Goal: Task Accomplishment & Management: Use online tool/utility

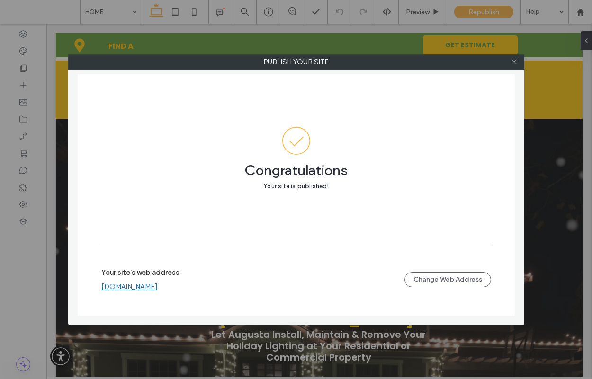
click at [513, 62] on icon at bounding box center [513, 61] width 7 height 7
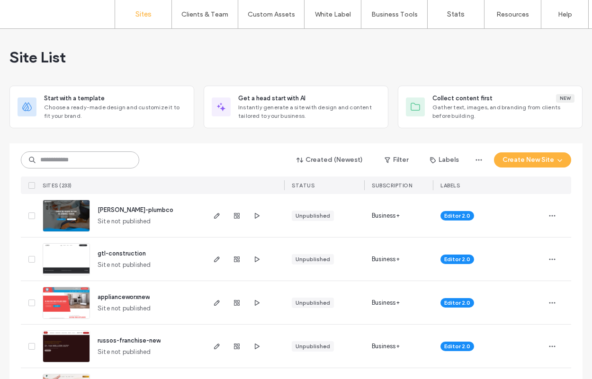
click at [89, 159] on input at bounding box center [80, 159] width 118 height 17
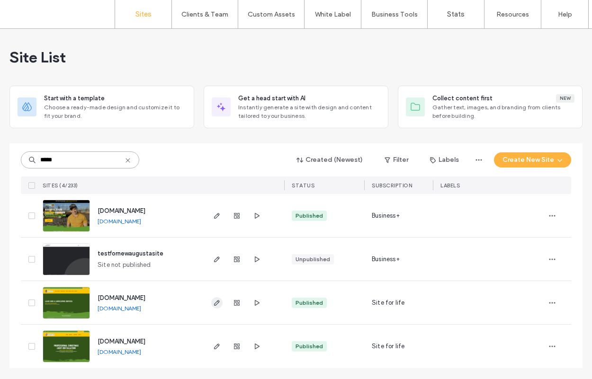
type input "*****"
click at [213, 306] on icon "button" at bounding box center [217, 303] width 8 height 8
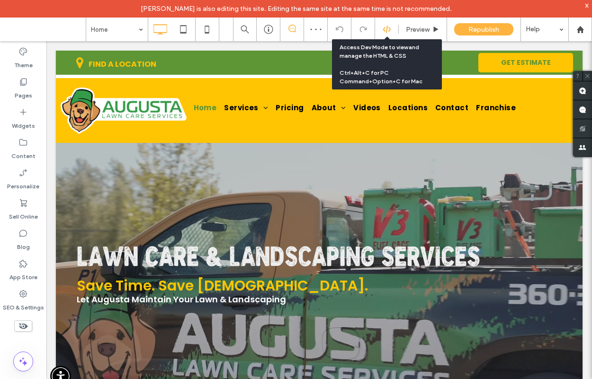
click at [382, 31] on icon at bounding box center [386, 29] width 9 height 9
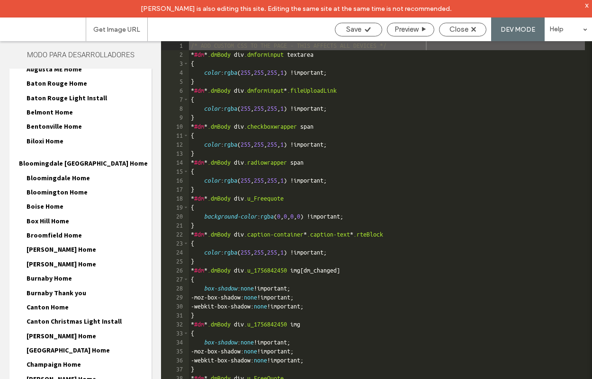
scroll to position [593, 0]
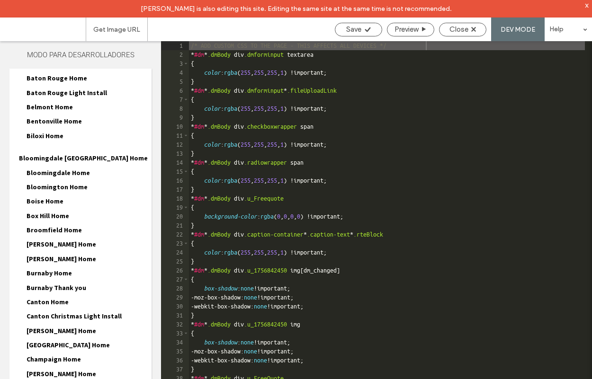
click at [54, 226] on span "Broomfield Home" at bounding box center [54, 230] width 55 height 9
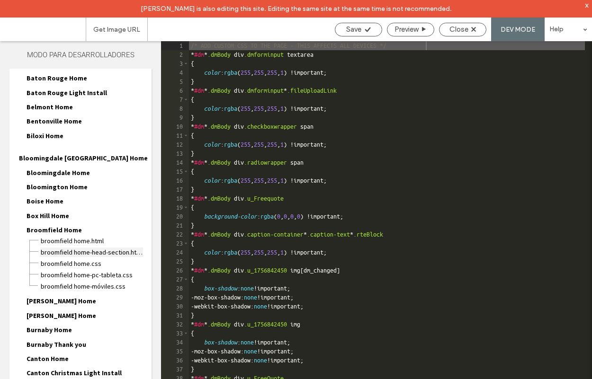
click at [69, 248] on span "Broomfield Home-head-section.html" at bounding box center [91, 252] width 103 height 9
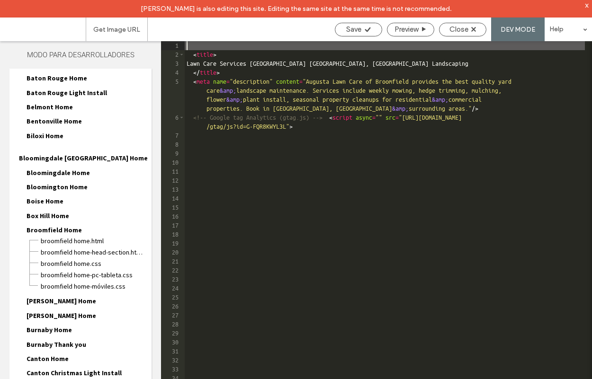
scroll to position [553, 0]
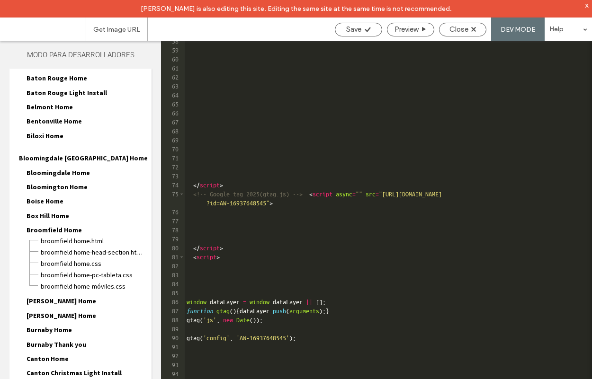
click at [193, 350] on div "</ script > <!-- Google tag 2025(gtag.js) --> < script async = "" src = "https:…" at bounding box center [385, 223] width 400 height 373
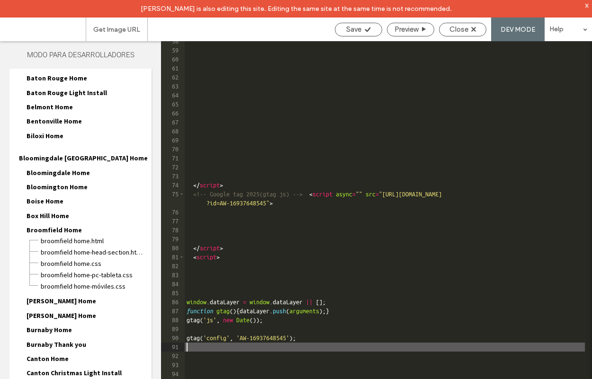
scroll to position [661, 0]
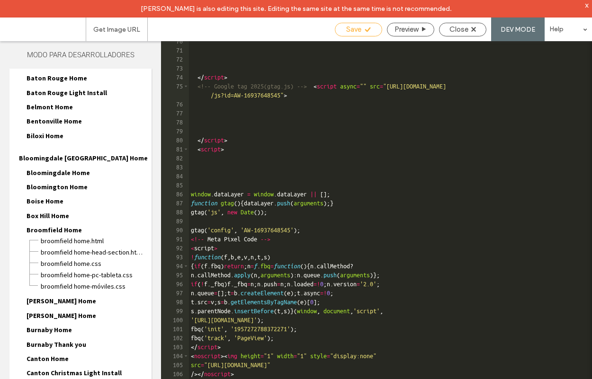
click at [369, 32] on icon at bounding box center [367, 29] width 7 height 7
click at [461, 30] on span "Close" at bounding box center [458, 29] width 19 height 9
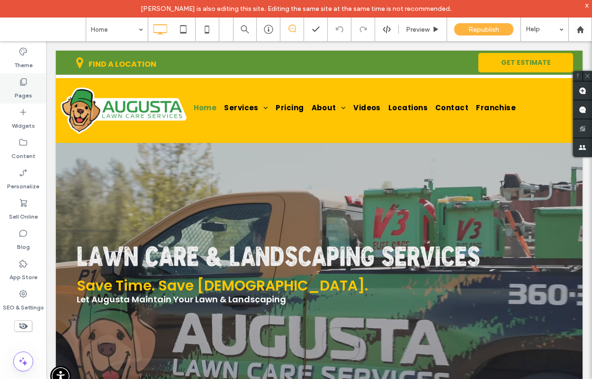
click at [27, 84] on icon at bounding box center [22, 81] width 9 height 9
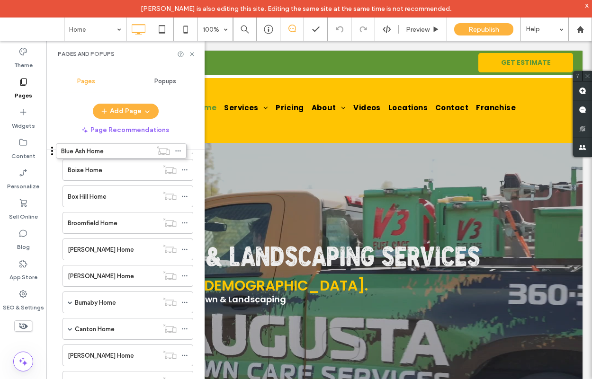
scroll to position [730, 0]
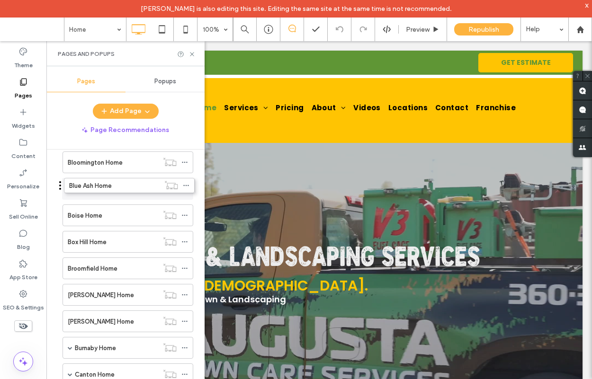
drag, startPoint x: 59, startPoint y: 278, endPoint x: 60, endPoint y: 189, distance: 89.0
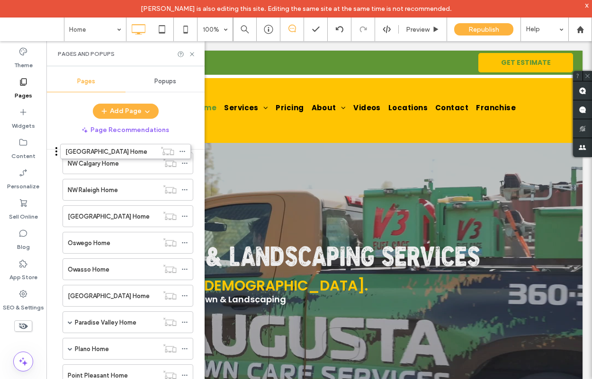
scroll to position [3411, 0]
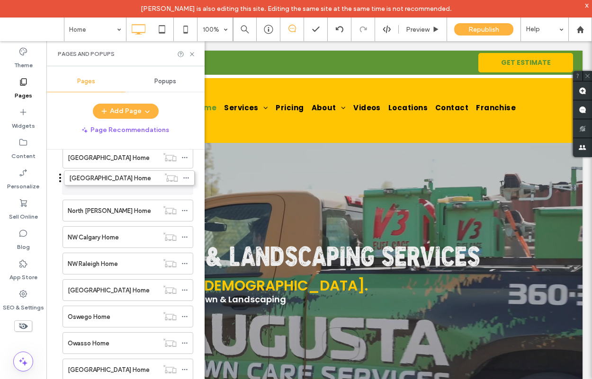
drag, startPoint x: 58, startPoint y: 330, endPoint x: 60, endPoint y: 181, distance: 149.6
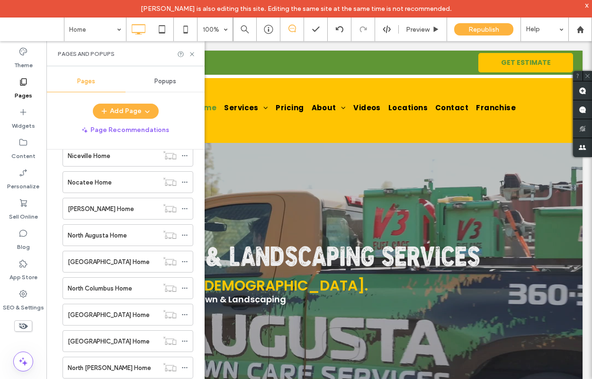
scroll to position [3271, 0]
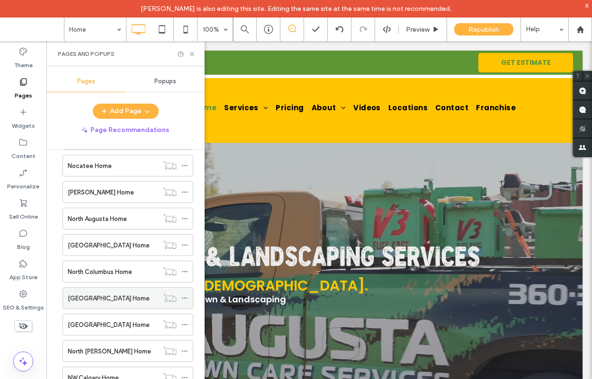
click at [187, 298] on icon at bounding box center [184, 298] width 7 height 7
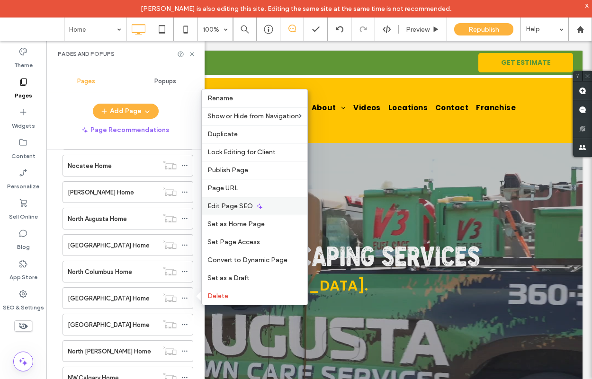
click at [237, 205] on span "Edit Page SEO" at bounding box center [229, 206] width 45 height 8
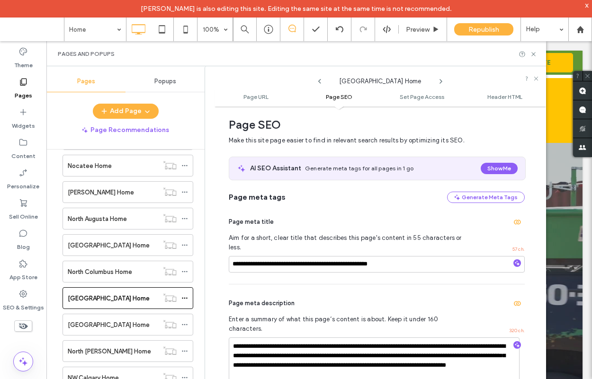
scroll to position [0, 0]
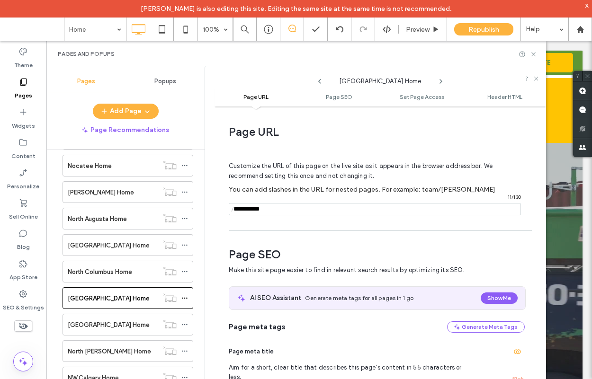
click at [437, 81] on icon at bounding box center [441, 82] width 8 height 8
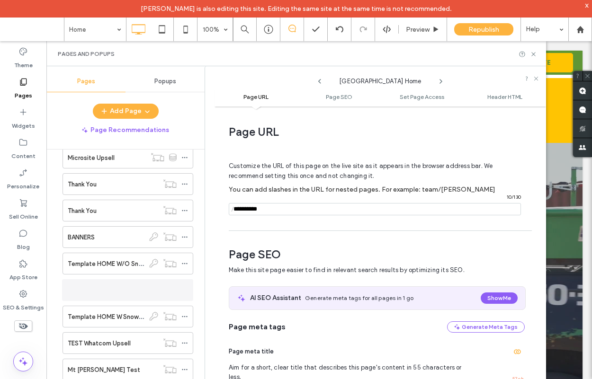
scroll to position [5115, 0]
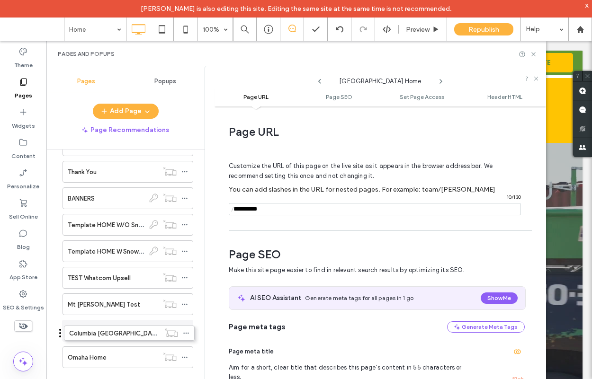
drag, startPoint x: 59, startPoint y: 333, endPoint x: 60, endPoint y: 339, distance: 5.9
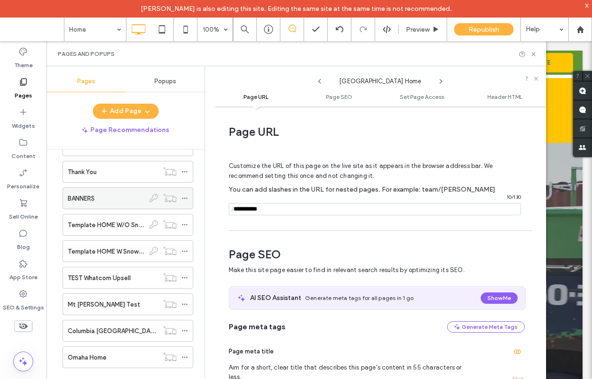
click at [99, 199] on div "BANNERS" at bounding box center [106, 199] width 77 height 10
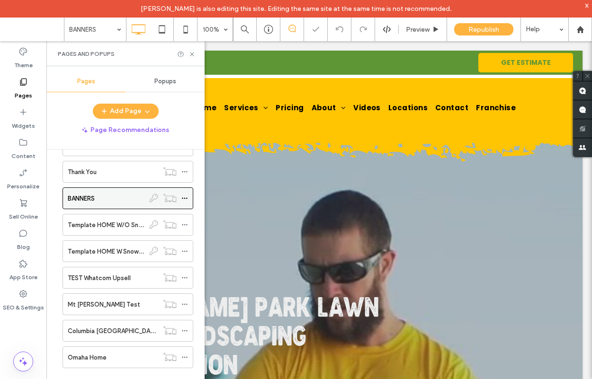
click at [99, 199] on div "BANNERS" at bounding box center [106, 199] width 77 height 10
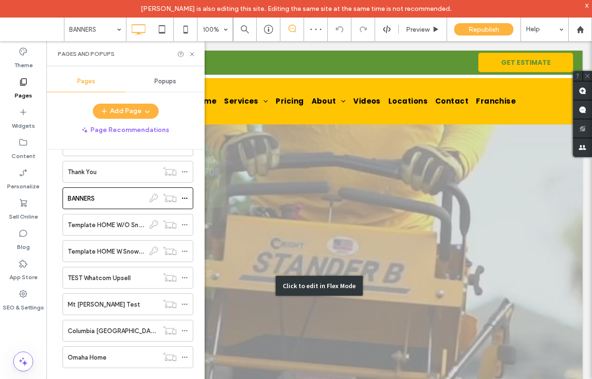
scroll to position [386, 0]
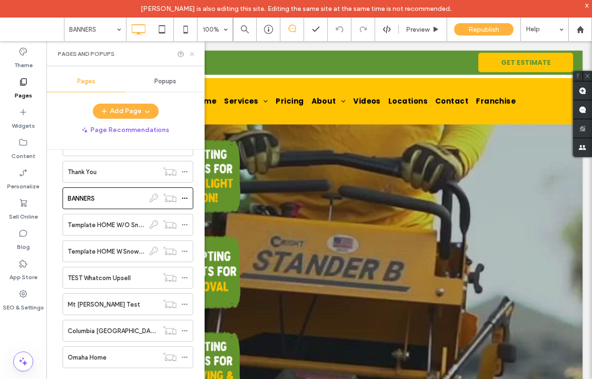
click at [189, 52] on icon at bounding box center [191, 54] width 7 height 7
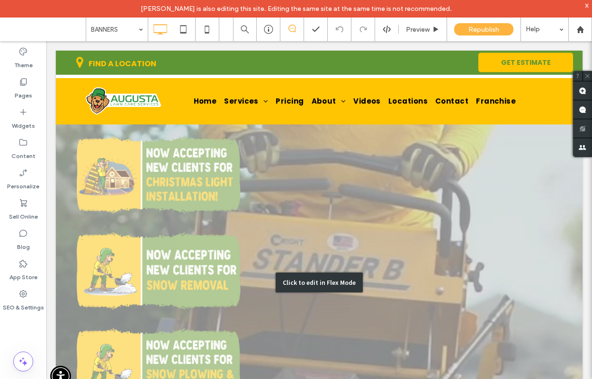
scroll to position [388, 0]
click at [179, 141] on div "Click to edit in Flex Mode" at bounding box center [319, 282] width 526 height 1056
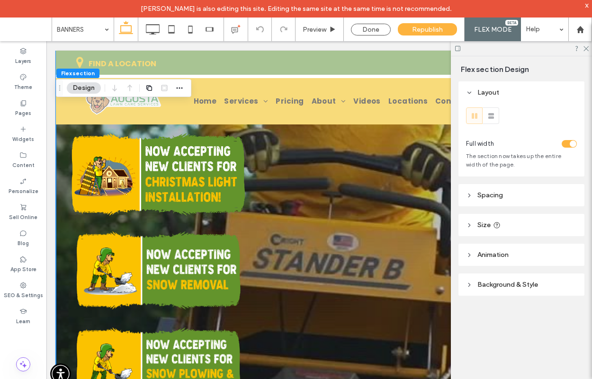
click at [130, 149] on img at bounding box center [158, 175] width 173 height 102
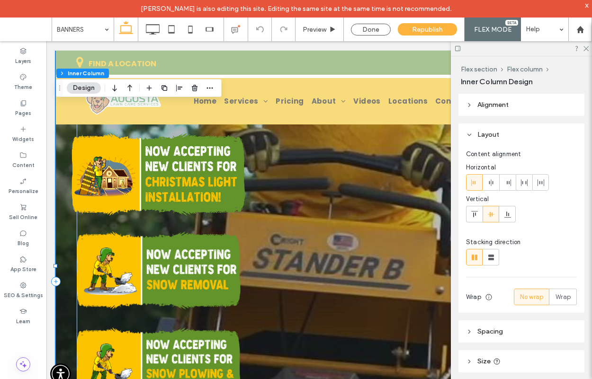
click at [100, 145] on img at bounding box center [158, 175] width 173 height 102
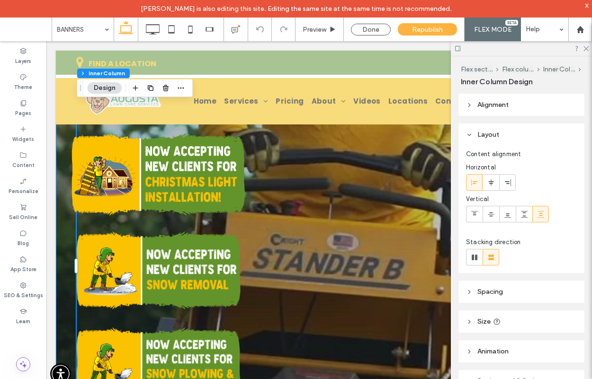
click at [97, 144] on img at bounding box center [158, 175] width 173 height 102
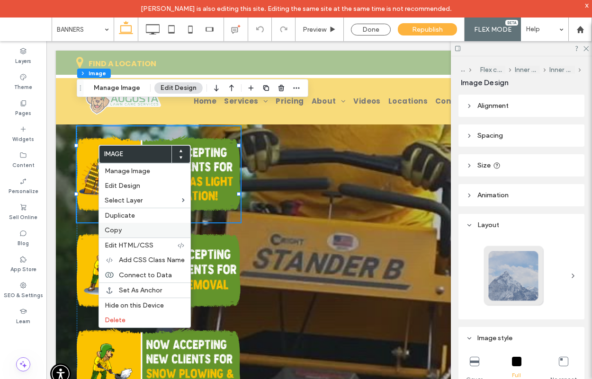
click at [124, 228] on label "Copy" at bounding box center [145, 230] width 80 height 8
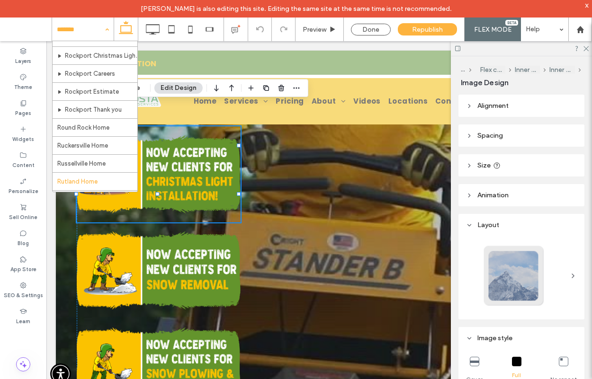
scroll to position [3359, 0]
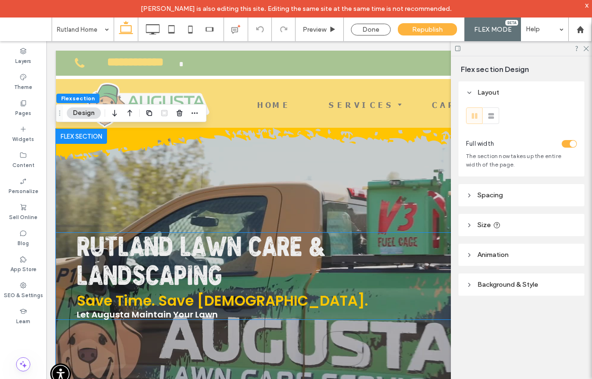
click at [106, 244] on span "Rutland Lawn Care & Landscaping" at bounding box center [201, 264] width 249 height 55
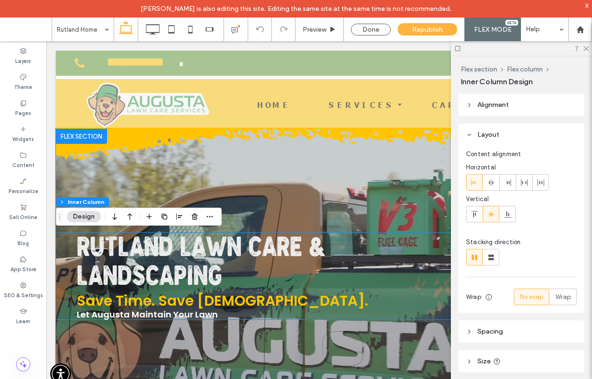
type input "**"
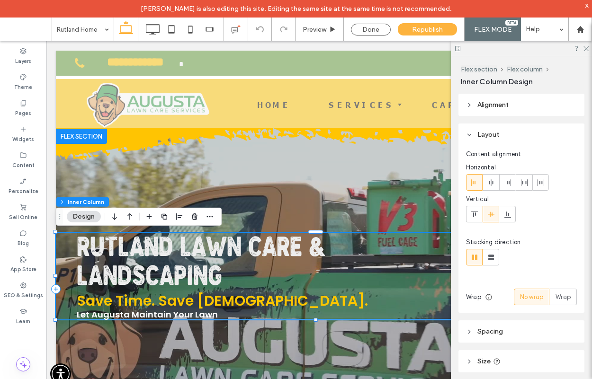
click at [106, 244] on span "Rutland Lawn Care & Landscaping" at bounding box center [201, 264] width 249 height 55
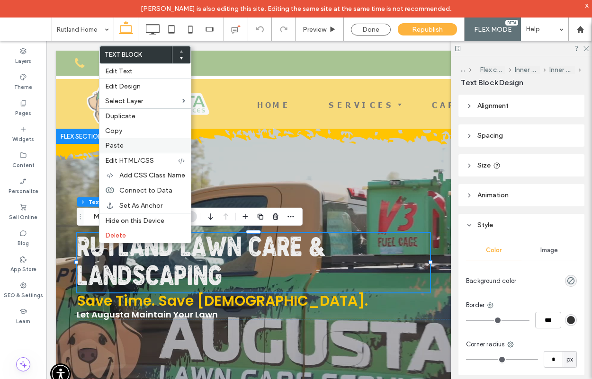
click at [114, 144] on span "Paste" at bounding box center [114, 146] width 18 height 8
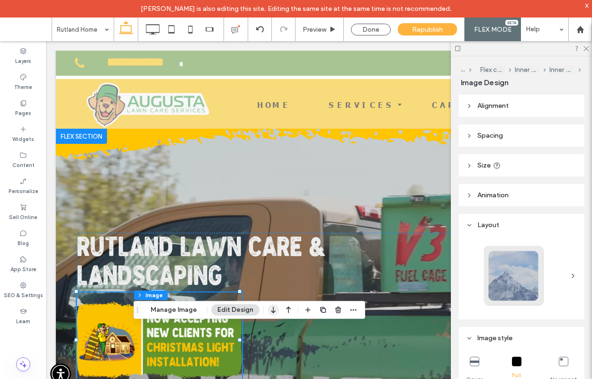
click at [273, 312] on icon "button" at bounding box center [272, 309] width 11 height 17
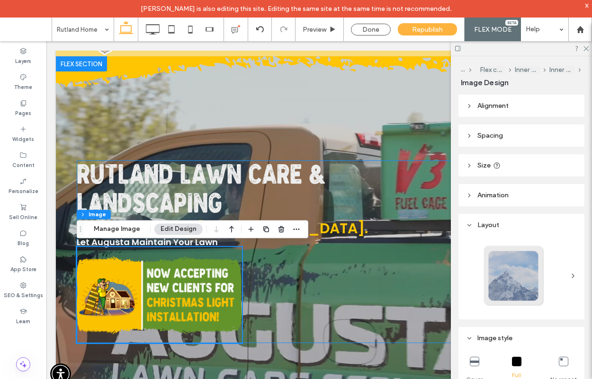
scroll to position [74, 0]
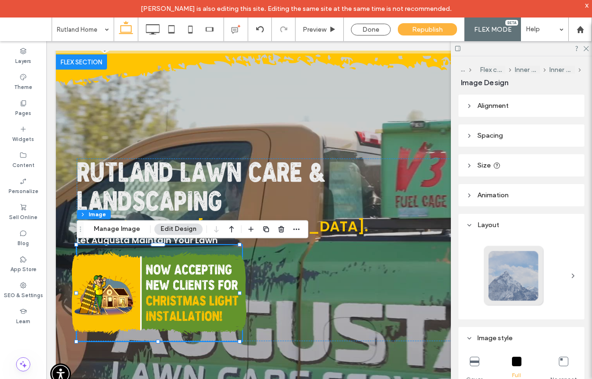
click at [216, 281] on img at bounding box center [159, 293] width 175 height 102
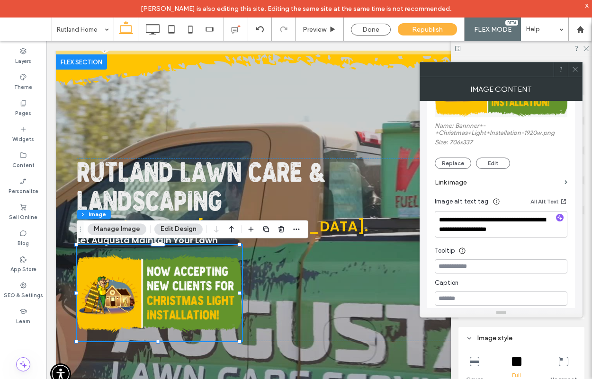
scroll to position [171, 0]
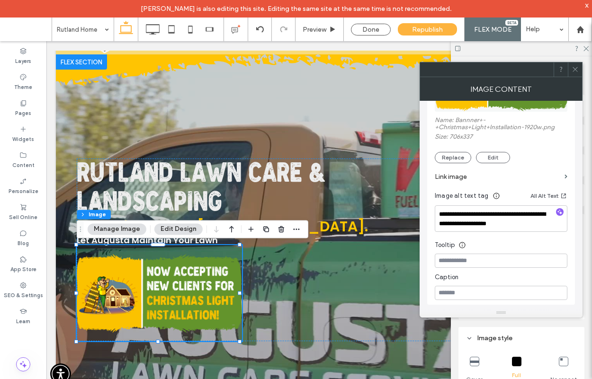
click at [464, 179] on label "Link image" at bounding box center [497, 177] width 126 height 18
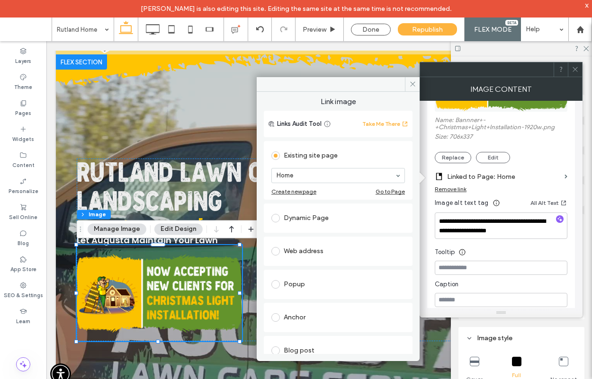
scroll to position [13, 0]
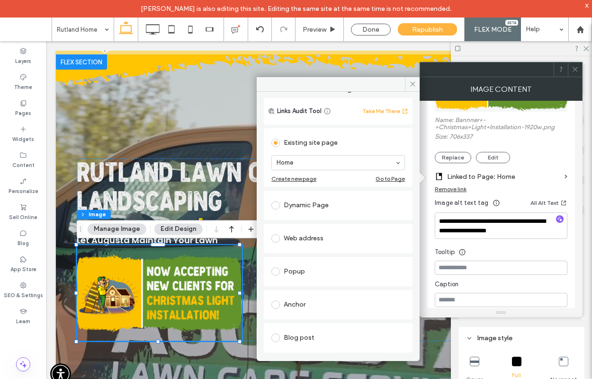
click at [298, 241] on div "Web address" at bounding box center [337, 238] width 133 height 15
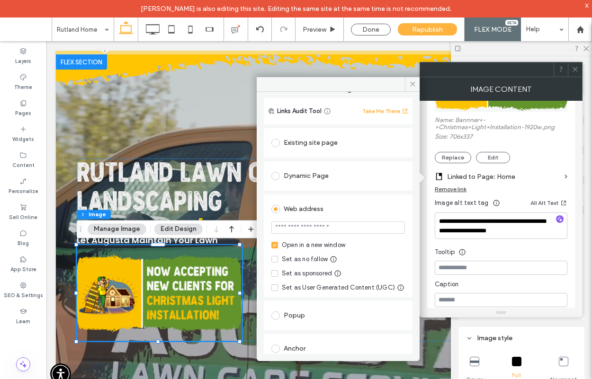
click at [307, 230] on input "url" at bounding box center [337, 227] width 133 height 12
paste input "**********"
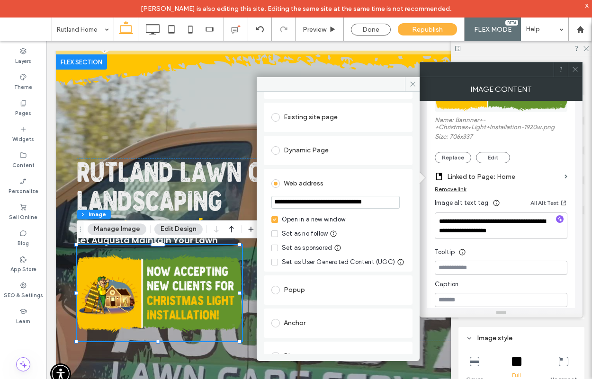
scroll to position [0, 0]
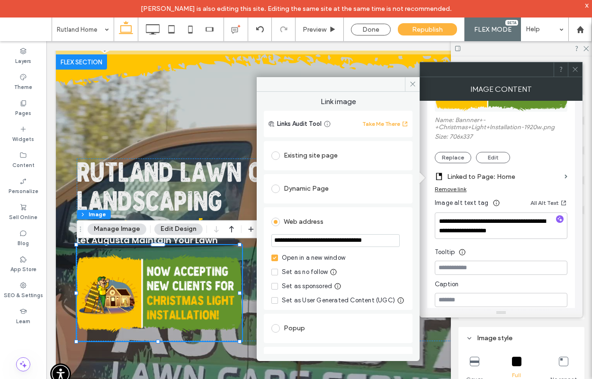
type input "**********"
click at [413, 83] on icon at bounding box center [412, 83] width 7 height 7
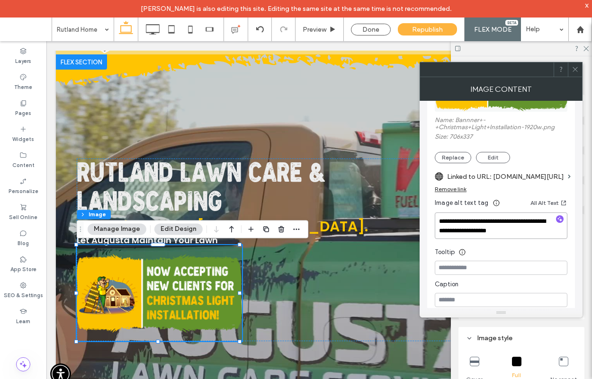
click at [484, 222] on textarea "**********" at bounding box center [500, 225] width 133 height 27
drag, startPoint x: 492, startPoint y: 221, endPoint x: 535, endPoint y: 234, distance: 45.2
click at [535, 234] on textarea "**********" at bounding box center [500, 225] width 133 height 27
click at [526, 234] on textarea "**********" at bounding box center [500, 225] width 133 height 27
drag, startPoint x: 540, startPoint y: 232, endPoint x: 469, endPoint y: 228, distance: 70.2
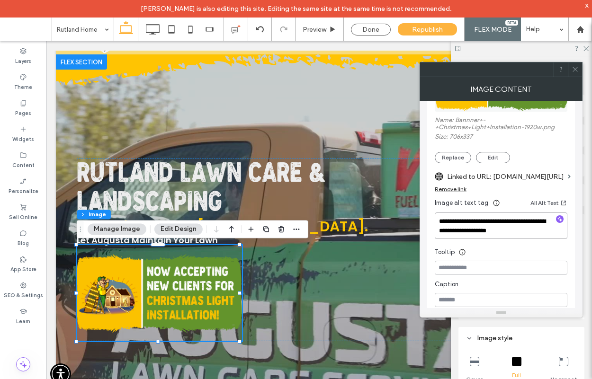
click at [469, 228] on textarea "**********" at bounding box center [500, 225] width 133 height 27
click at [470, 231] on textarea "**********" at bounding box center [500, 225] width 133 height 27
type textarea "**********"
click at [574, 66] on icon at bounding box center [574, 69] width 7 height 7
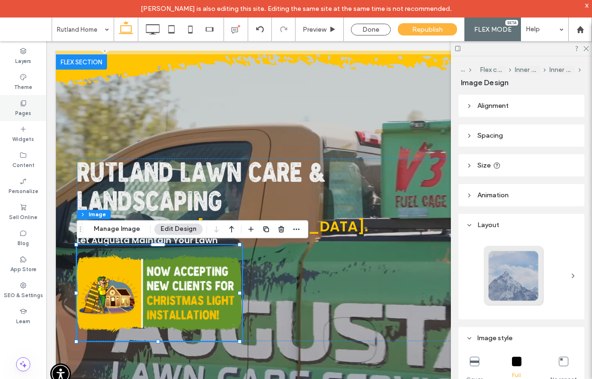
click at [20, 106] on icon at bounding box center [23, 103] width 8 height 8
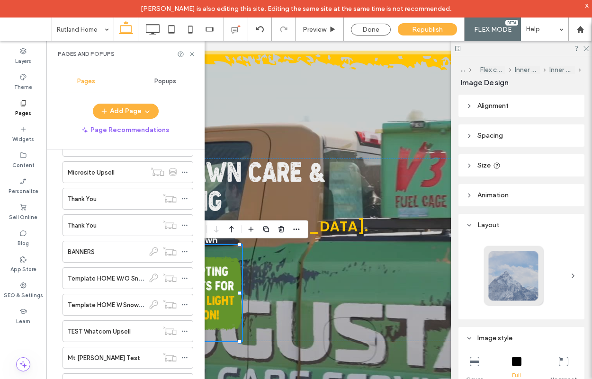
scroll to position [5030, 0]
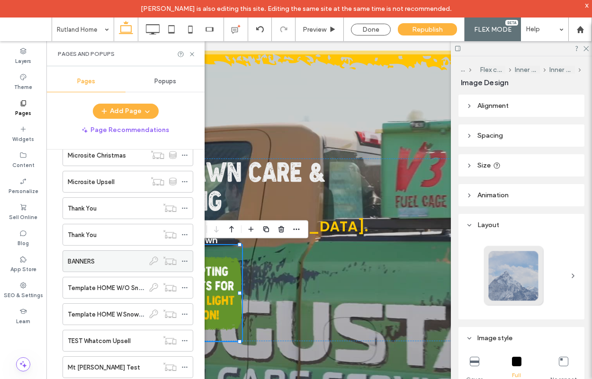
click at [97, 263] on div "BANNERS" at bounding box center [106, 262] width 77 height 10
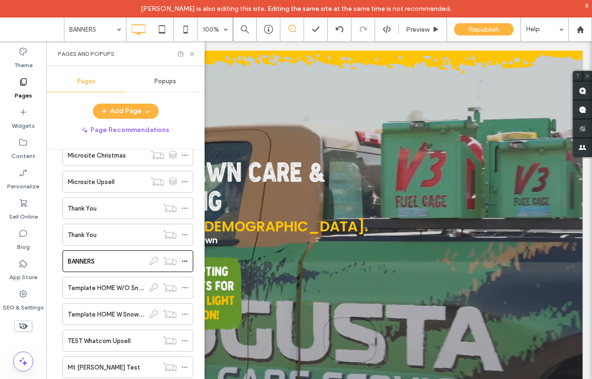
click at [193, 55] on use at bounding box center [192, 54] width 4 height 4
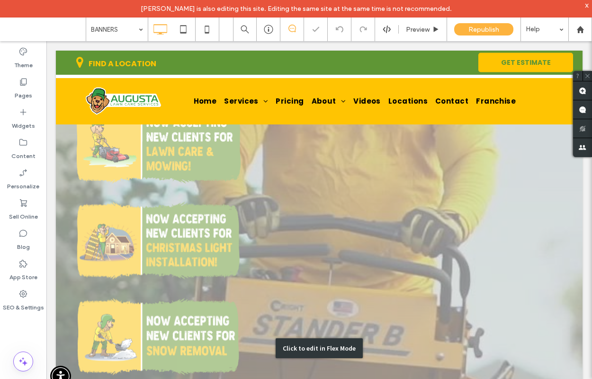
scroll to position [305, 0]
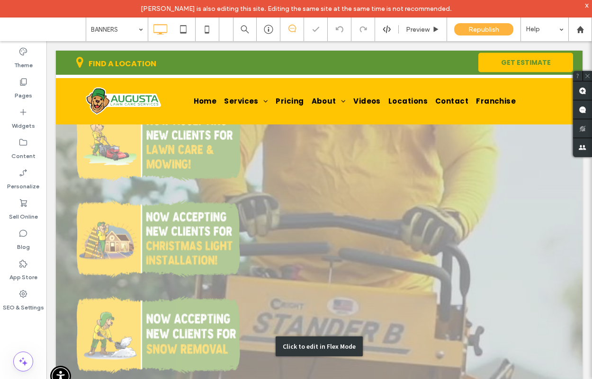
click at [182, 182] on div "Click to edit in Flex Mode" at bounding box center [319, 347] width 526 height 1056
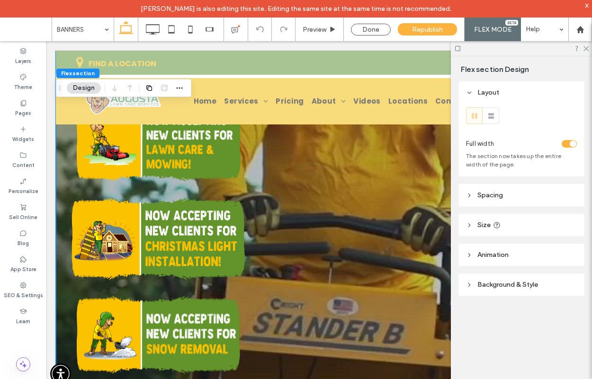
click at [175, 192] on img at bounding box center [158, 239] width 173 height 102
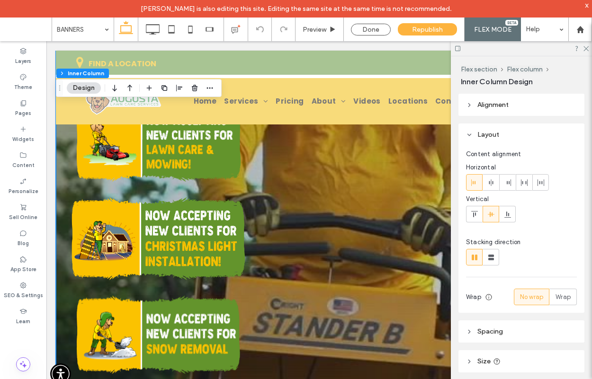
click at [175, 192] on img at bounding box center [158, 239] width 173 height 102
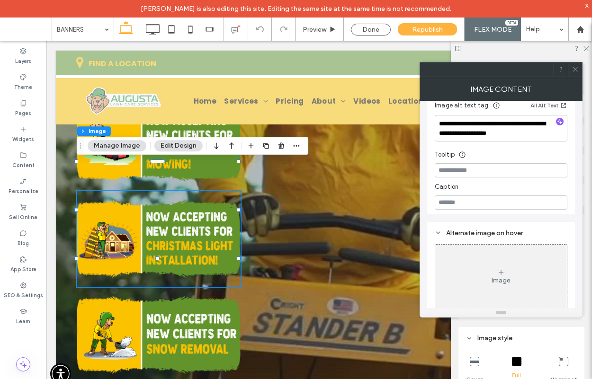
scroll to position [268, 0]
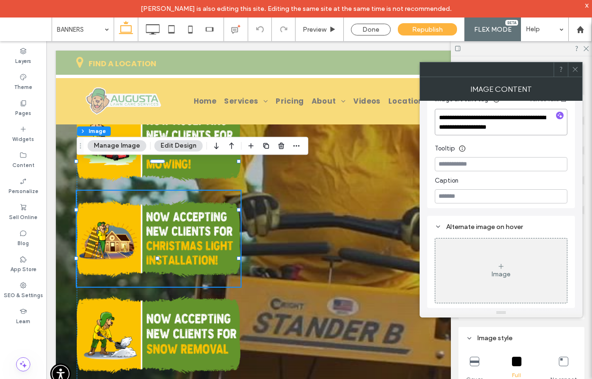
click at [480, 120] on textarea "**********" at bounding box center [500, 122] width 133 height 27
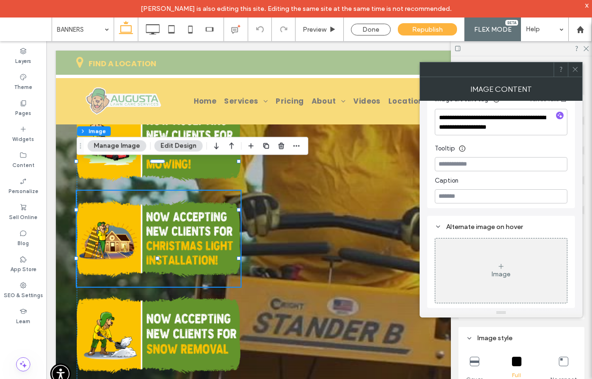
drag, startPoint x: 530, startPoint y: 128, endPoint x: 471, endPoint y: 126, distance: 58.7
click at [471, 127] on textarea "**********" at bounding box center [500, 122] width 133 height 27
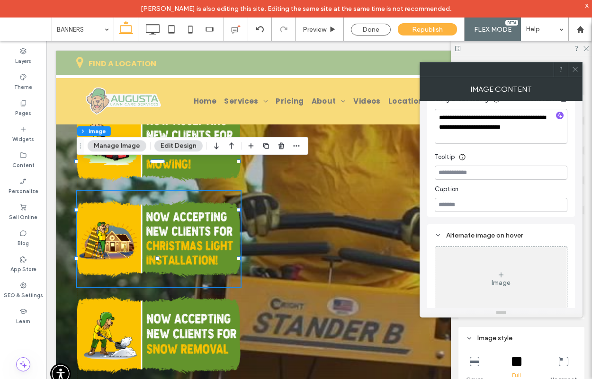
type textarea "**********"
click at [574, 79] on div "Image Content" at bounding box center [500, 89] width 163 height 24
click at [576, 75] on span at bounding box center [574, 69] width 7 height 14
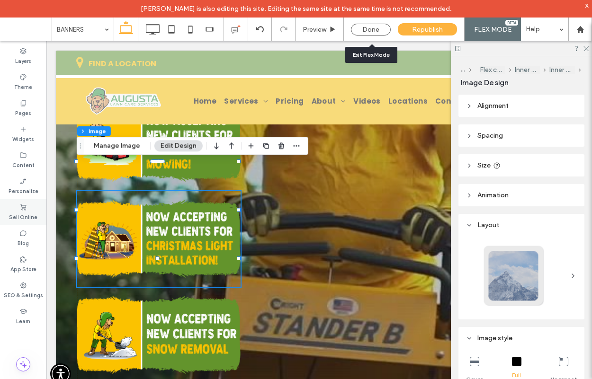
click at [379, 30] on div "Done" at bounding box center [371, 30] width 40 height 12
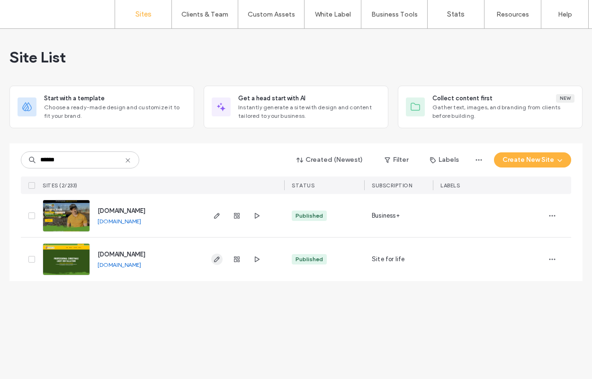
type input "******"
click at [219, 259] on icon "button" at bounding box center [217, 260] width 8 height 8
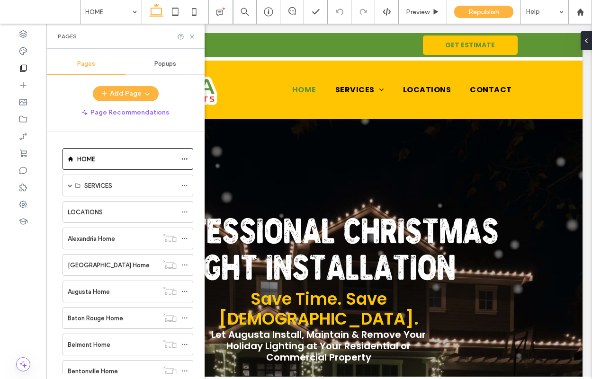
scroll to position [2363, 0]
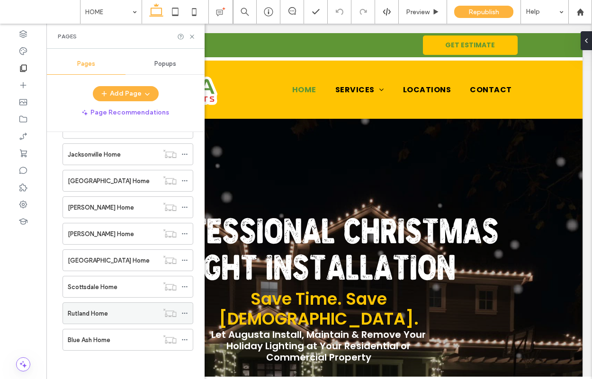
click at [99, 318] on label "Rutland Home" at bounding box center [88, 313] width 40 height 17
click at [192, 38] on div at bounding box center [296, 189] width 592 height 379
click at [192, 38] on icon at bounding box center [191, 36] width 7 height 7
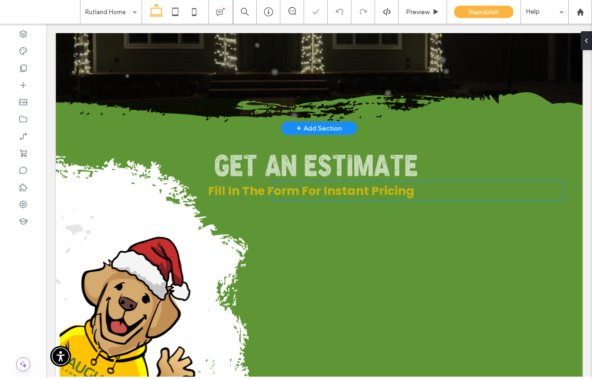
scroll to position [369, 0]
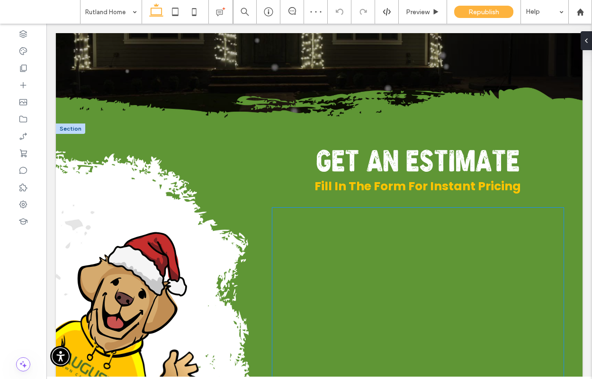
click at [366, 253] on div at bounding box center [417, 351] width 291 height 287
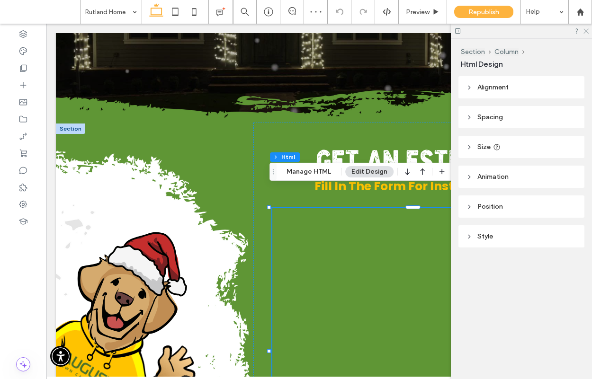
click at [586, 33] on icon at bounding box center [585, 30] width 6 height 6
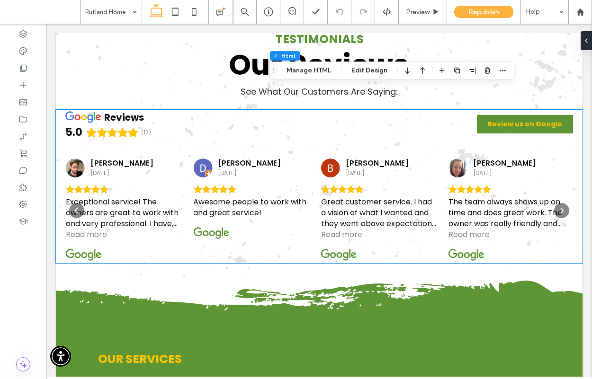
scroll to position [3184, 0]
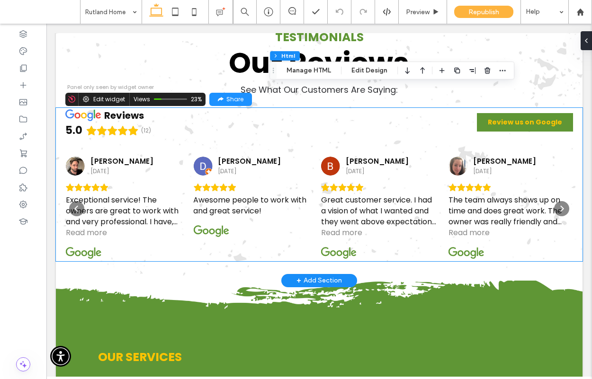
click at [223, 108] on div "reviews 5.0 (12) Review us on Google" at bounding box center [318, 123] width 507 height 31
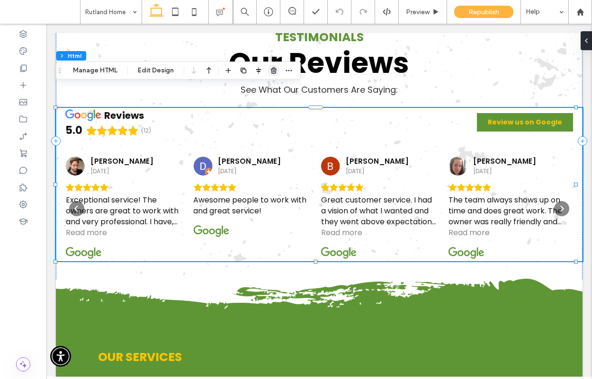
click at [273, 71] on use "button" at bounding box center [274, 70] width 6 height 6
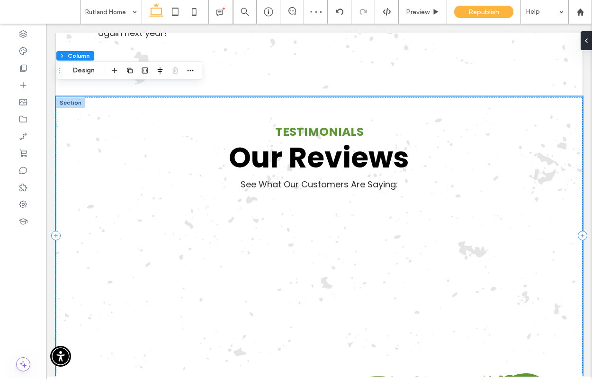
scroll to position [3082, 0]
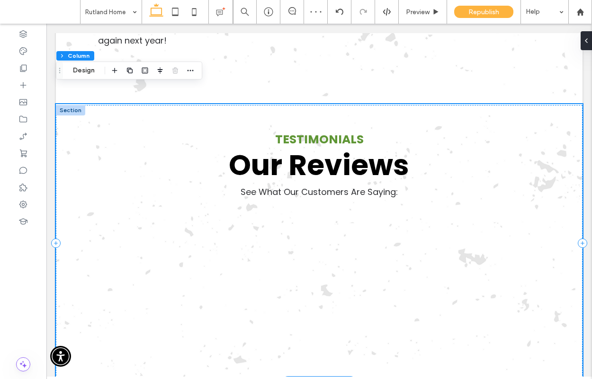
click at [352, 212] on div "Our Reviews Testimonials See What Our Customers Are Saying:" at bounding box center [319, 243] width 526 height 279
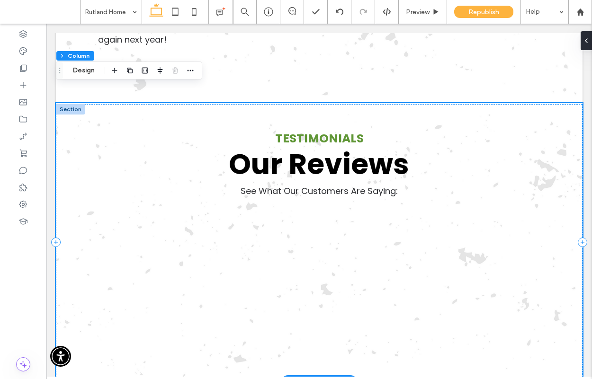
scroll to position [3084, 0]
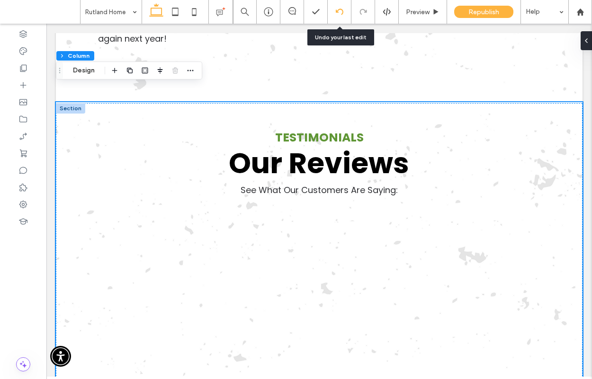
click at [342, 9] on icon at bounding box center [340, 12] width 8 height 8
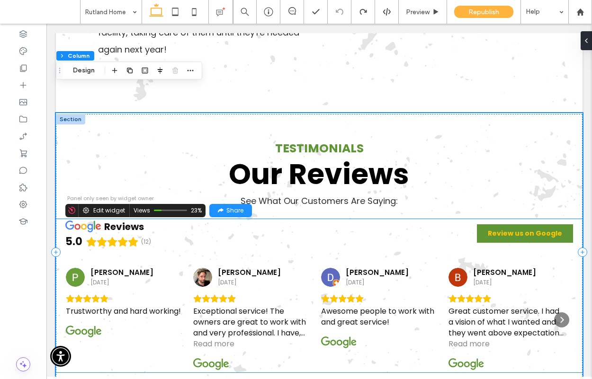
scroll to position [3068, 0]
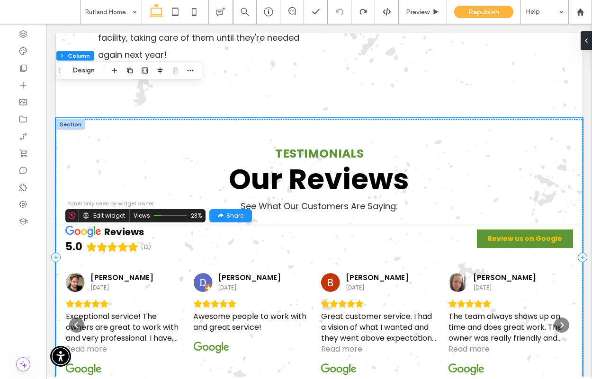
click at [299, 224] on div "reviews 5.0 (12) Review us on Google Paul Casey 23 days ago Trustworthy and har…" at bounding box center [318, 300] width 507 height 153
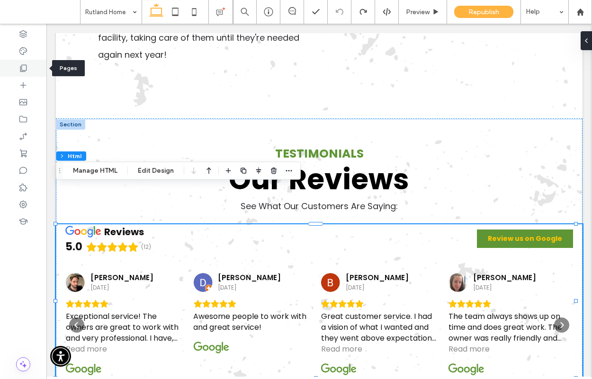
click at [24, 67] on icon at bounding box center [22, 67] width 9 height 9
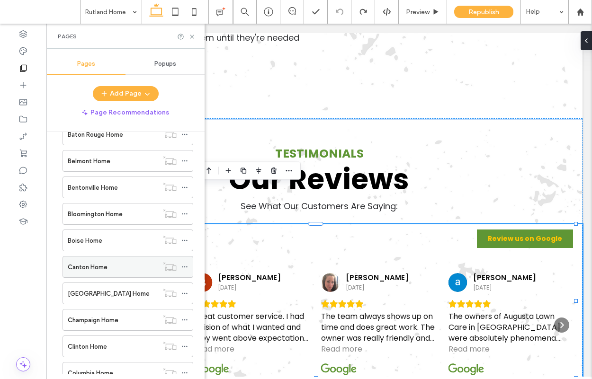
scroll to position [234, 0]
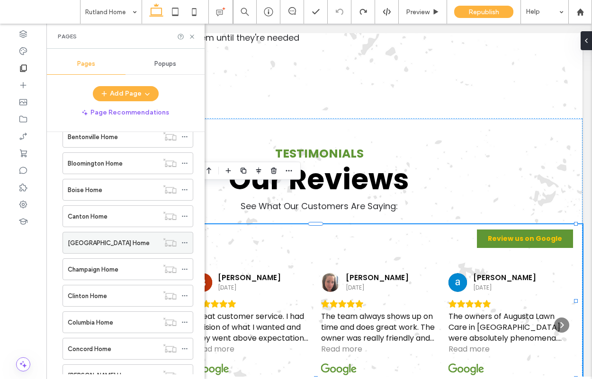
click at [98, 245] on label "[GEOGRAPHIC_DATA] Home" at bounding box center [109, 243] width 82 height 17
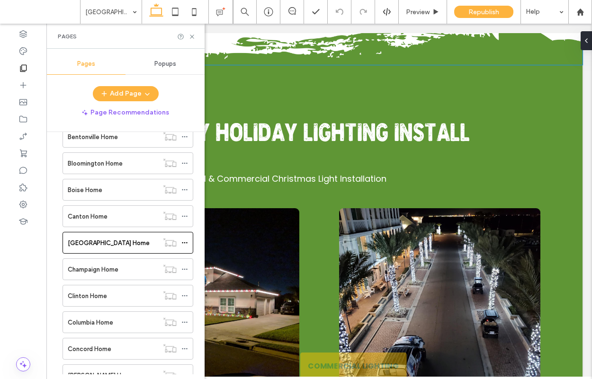
scroll to position [3290, 0]
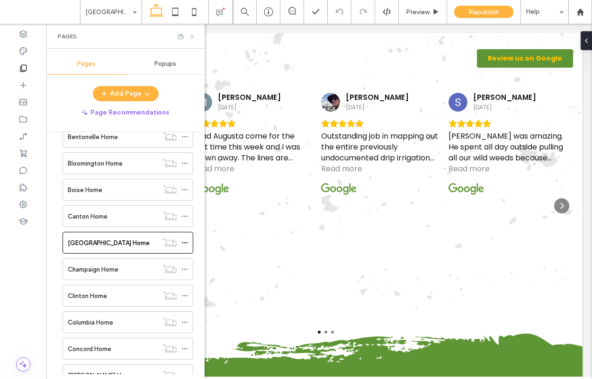
click at [189, 36] on icon at bounding box center [191, 36] width 7 height 7
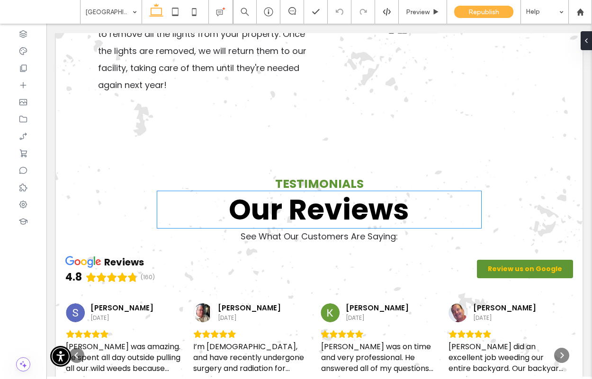
scroll to position [3073, 0]
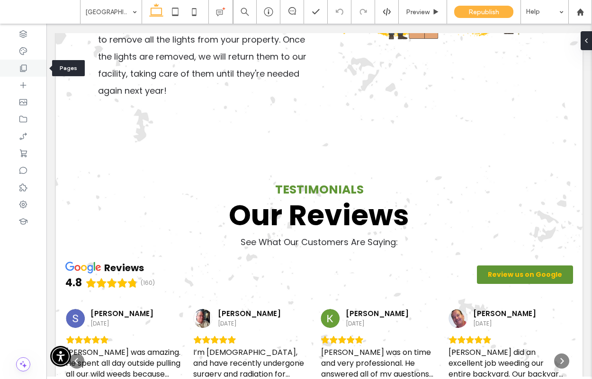
click at [24, 70] on icon at bounding box center [22, 67] width 9 height 9
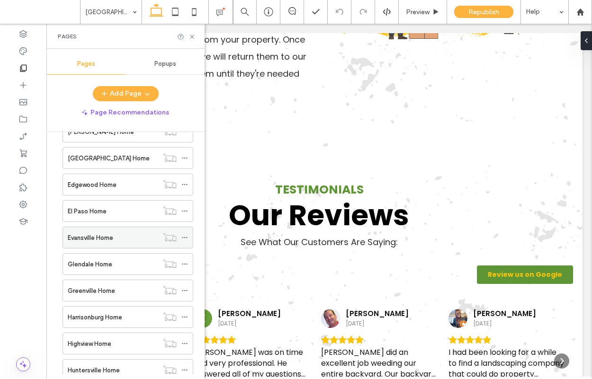
scroll to position [643, 0]
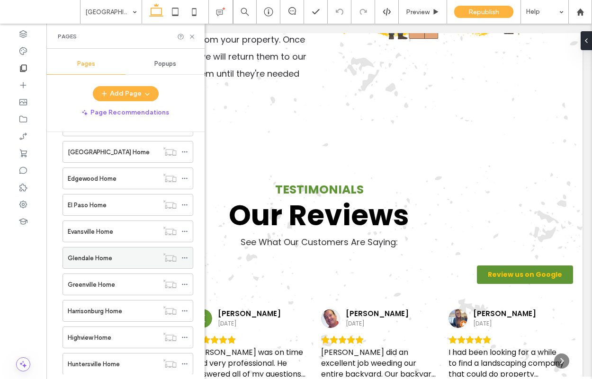
click at [102, 254] on label "Glendale Home" at bounding box center [90, 258] width 44 height 17
click at [192, 35] on use at bounding box center [192, 37] width 4 height 4
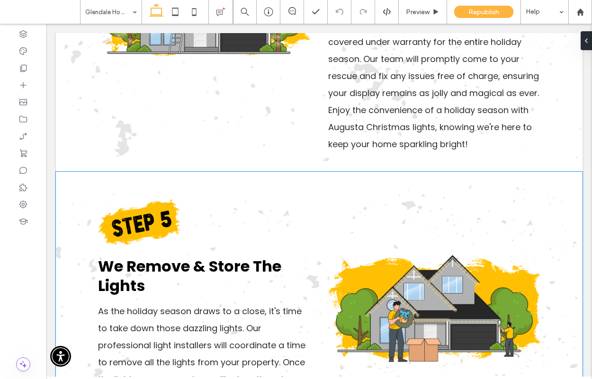
scroll to position [2642, 0]
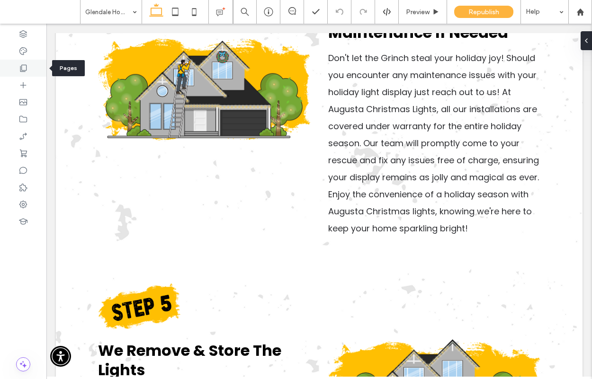
click at [21, 66] on use at bounding box center [23, 68] width 7 height 7
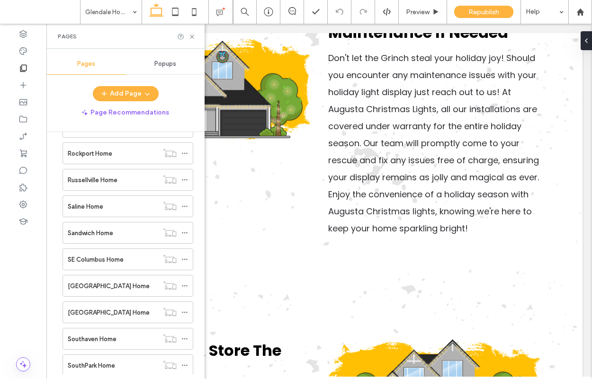
scroll to position [2363, 0]
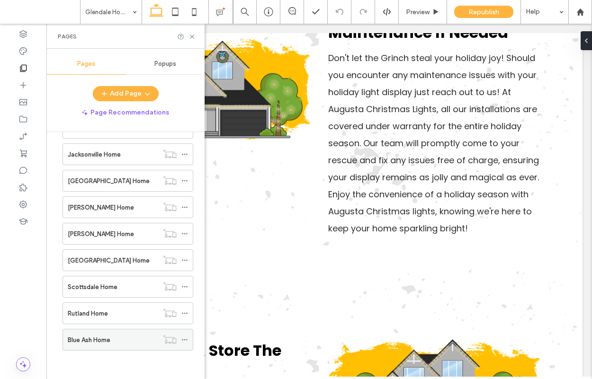
click at [97, 345] on div "Blue Ash Home" at bounding box center [113, 339] width 90 height 21
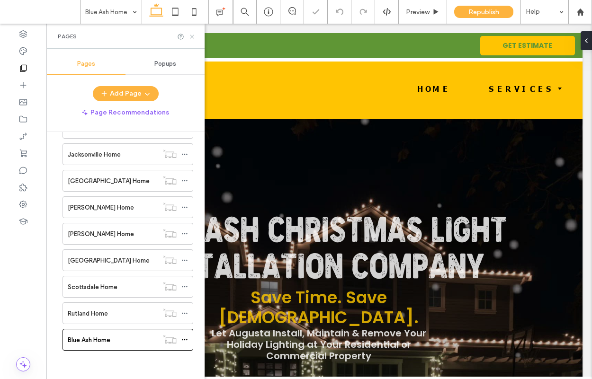
click at [191, 33] on icon at bounding box center [191, 36] width 7 height 7
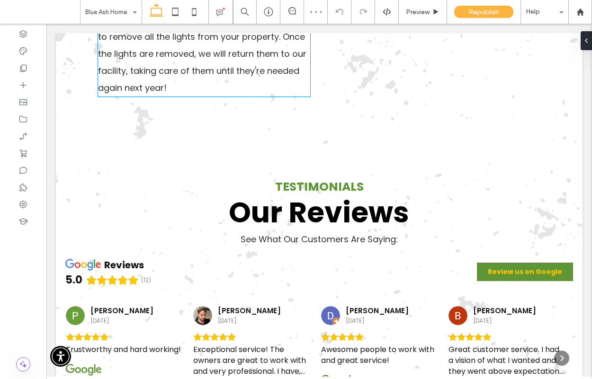
scroll to position [3150, 0]
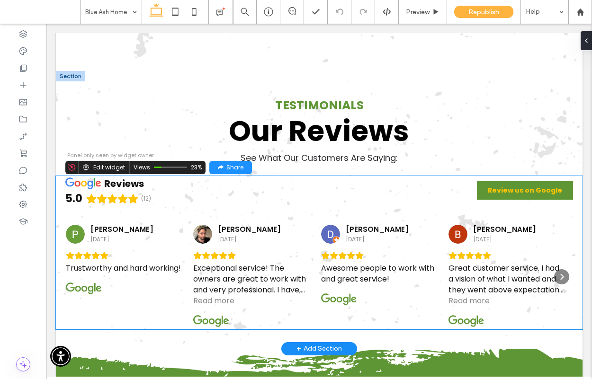
click at [230, 263] on div "Exceptional service! The owners are great to work with and very professional. I…" at bounding box center [251, 279] width 117 height 33
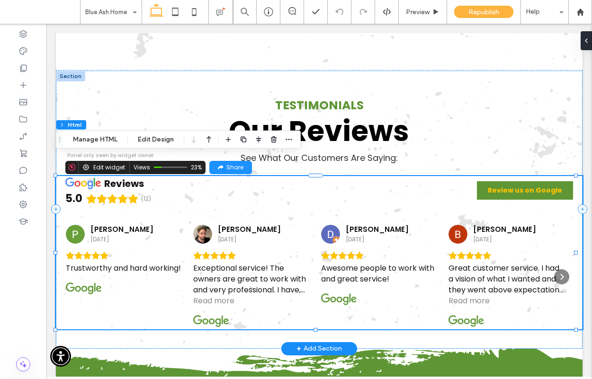
click at [230, 263] on div "Exceptional service! The owners are great to work with and very professional. I…" at bounding box center [251, 279] width 117 height 33
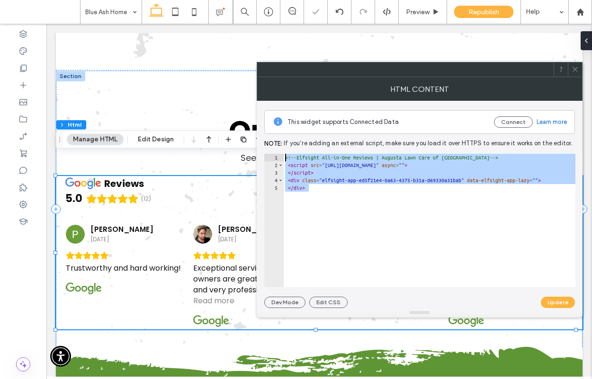
drag, startPoint x: 319, startPoint y: 197, endPoint x: 288, endPoint y: 148, distance: 57.4
click at [288, 148] on div "This widget supports Connected Data Connect Learn more Note: If you’re adding a…" at bounding box center [419, 204] width 310 height 207
paste textarea "Cursor at row 1"
type textarea "**********"
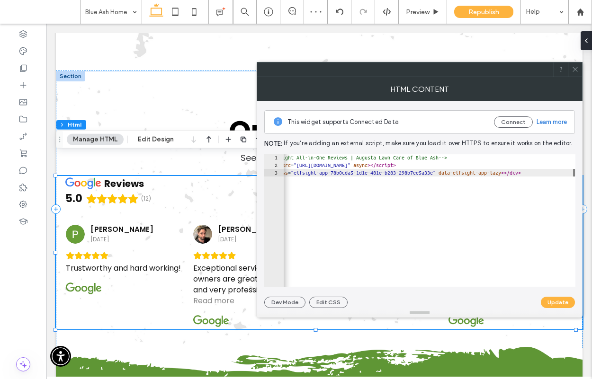
scroll to position [0, 26]
click at [554, 300] on button "Update" at bounding box center [557, 302] width 34 height 11
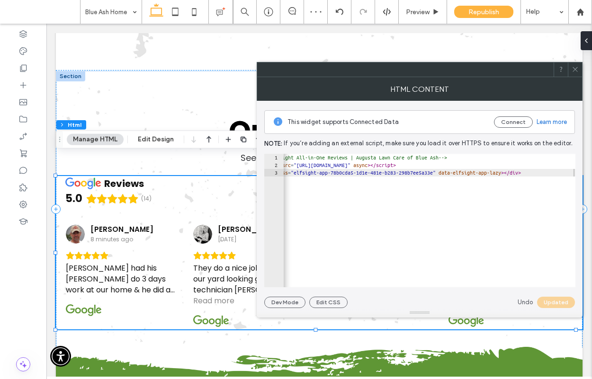
click at [578, 70] on icon at bounding box center [574, 69] width 7 height 7
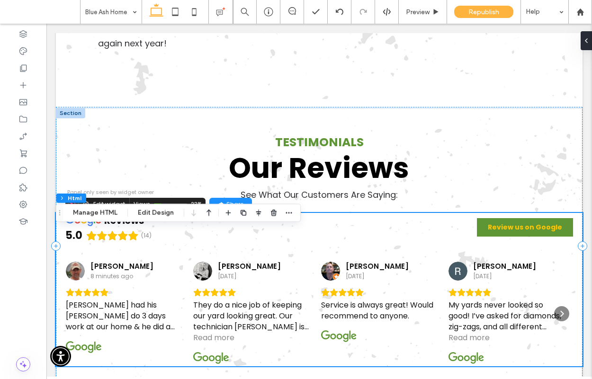
scroll to position [3164, 0]
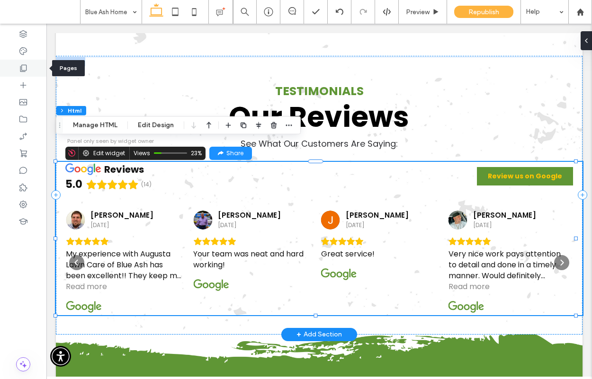
click at [21, 73] on div at bounding box center [23, 68] width 46 height 17
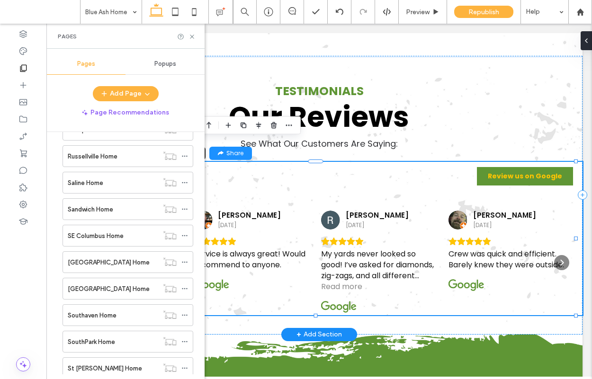
scroll to position [2363, 0]
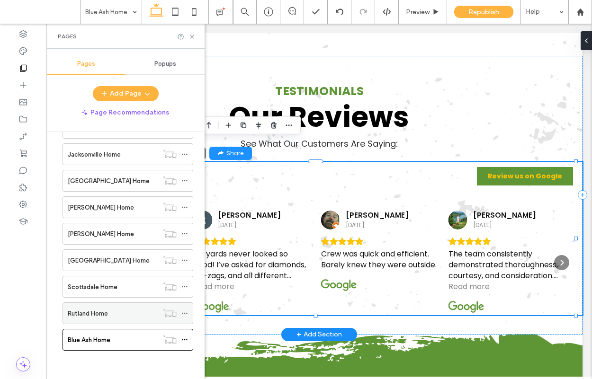
click at [102, 319] on div "Rutland Home" at bounding box center [113, 313] width 90 height 21
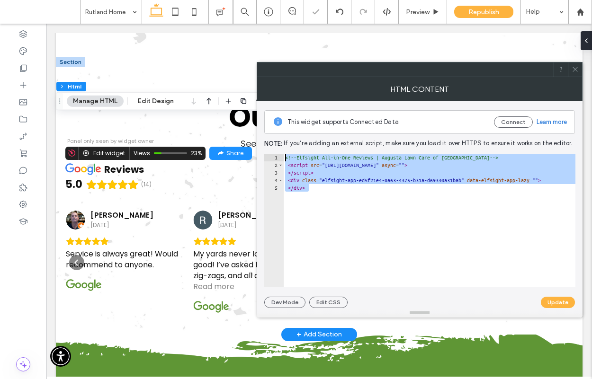
drag, startPoint x: 356, startPoint y: 197, endPoint x: 271, endPoint y: 147, distance: 99.1
click at [271, 147] on div "This widget supports Connected Data Connect Learn more Note: If you’re adding a…" at bounding box center [419, 204] width 310 height 207
paste textarea "Cursor at row 1"
type textarea "**********"
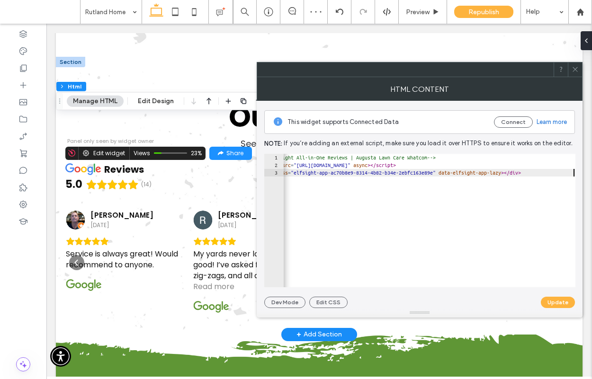
scroll to position [0, 26]
click at [554, 299] on button "Update" at bounding box center [557, 302] width 34 height 11
click at [575, 66] on icon at bounding box center [574, 69] width 7 height 7
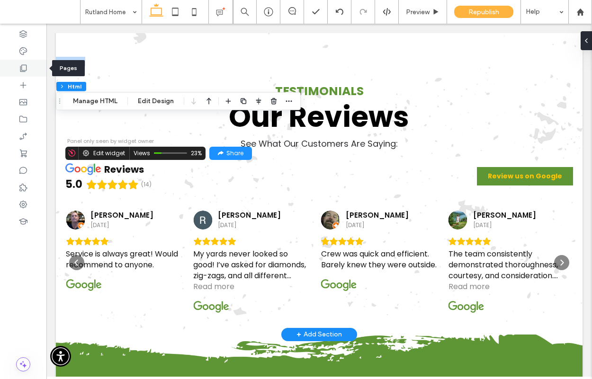
click at [22, 68] on icon at bounding box center [22, 67] width 9 height 9
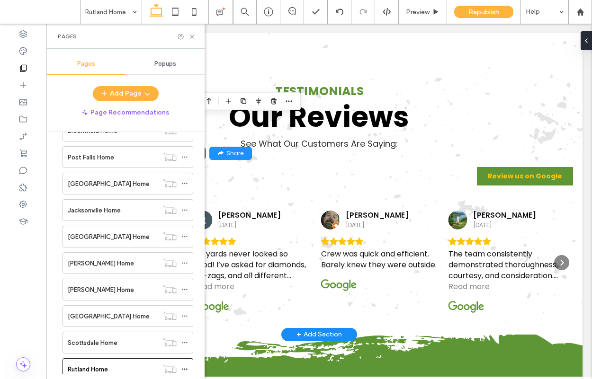
scroll to position [2363, 0]
